Goal: Information Seeking & Learning: Understand process/instructions

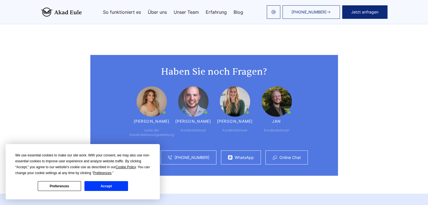
scroll to position [3589, 0]
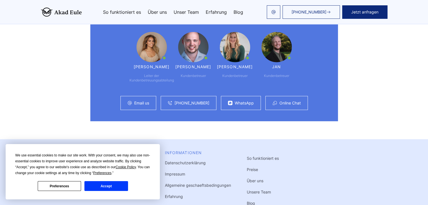
click at [165, 205] on link "Rückgabebedingungen" at bounding box center [186, 208] width 43 height 5
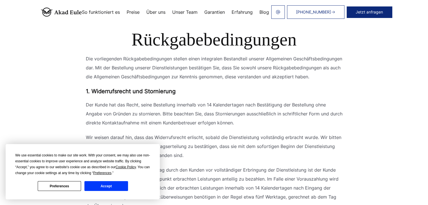
scroll to position [91, 0]
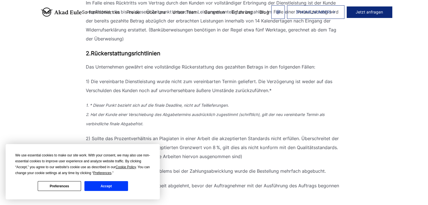
click at [114, 186] on button "Accept" at bounding box center [105, 186] width 43 height 10
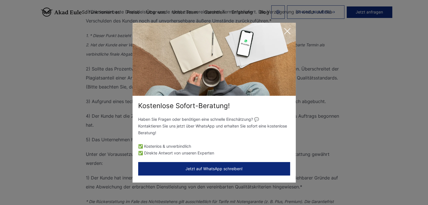
scroll to position [281, 0]
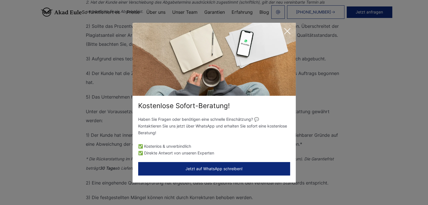
click at [285, 28] on icon at bounding box center [286, 31] width 11 height 11
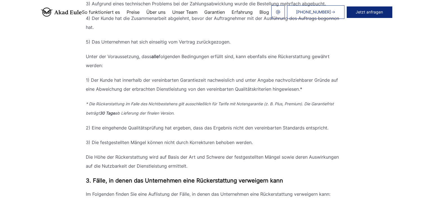
scroll to position [337, 0]
